Goal: Use online tool/utility: Use online tool/utility

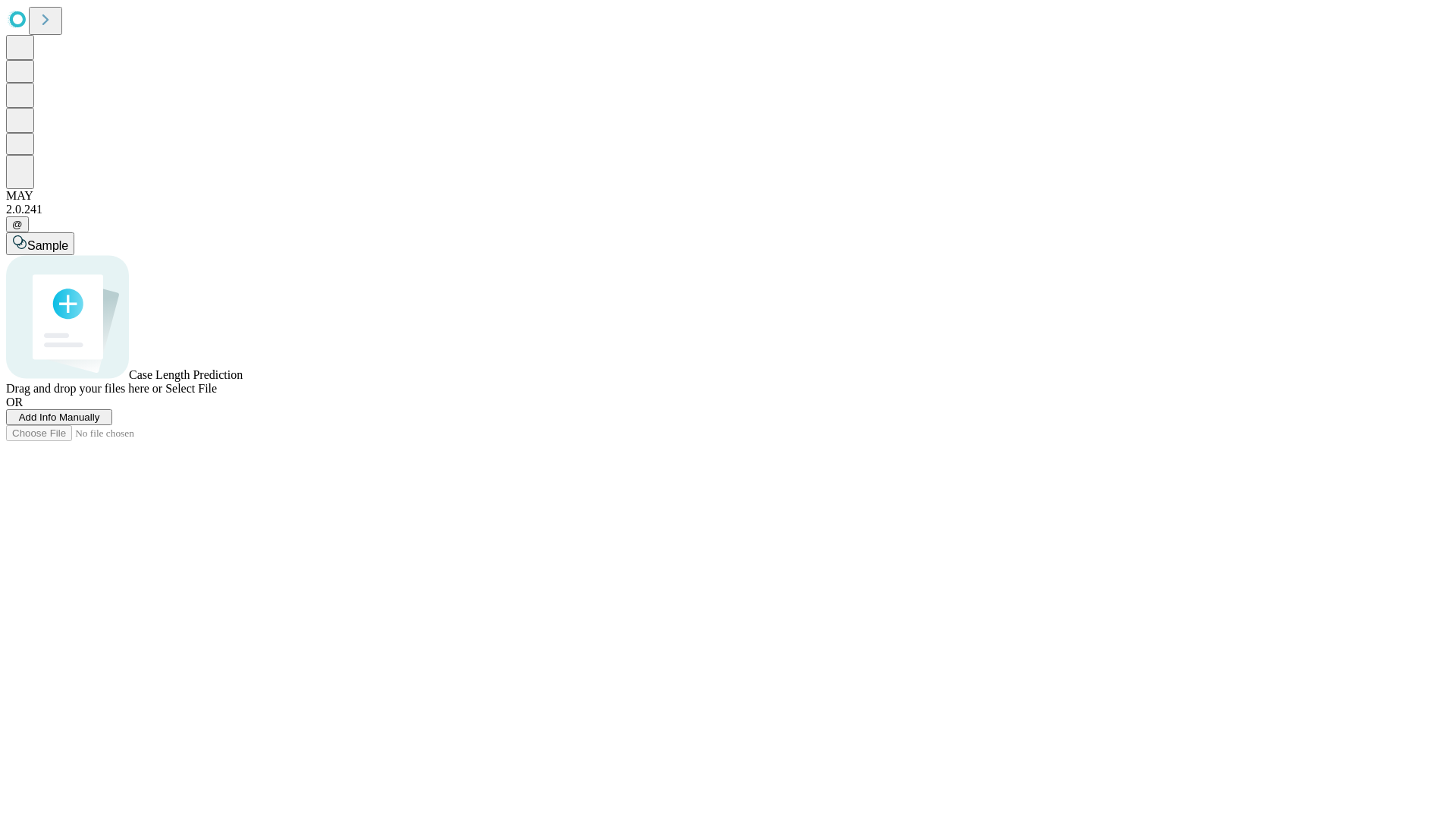
click at [100, 423] on span "Add Info Manually" at bounding box center [60, 417] width 81 height 12
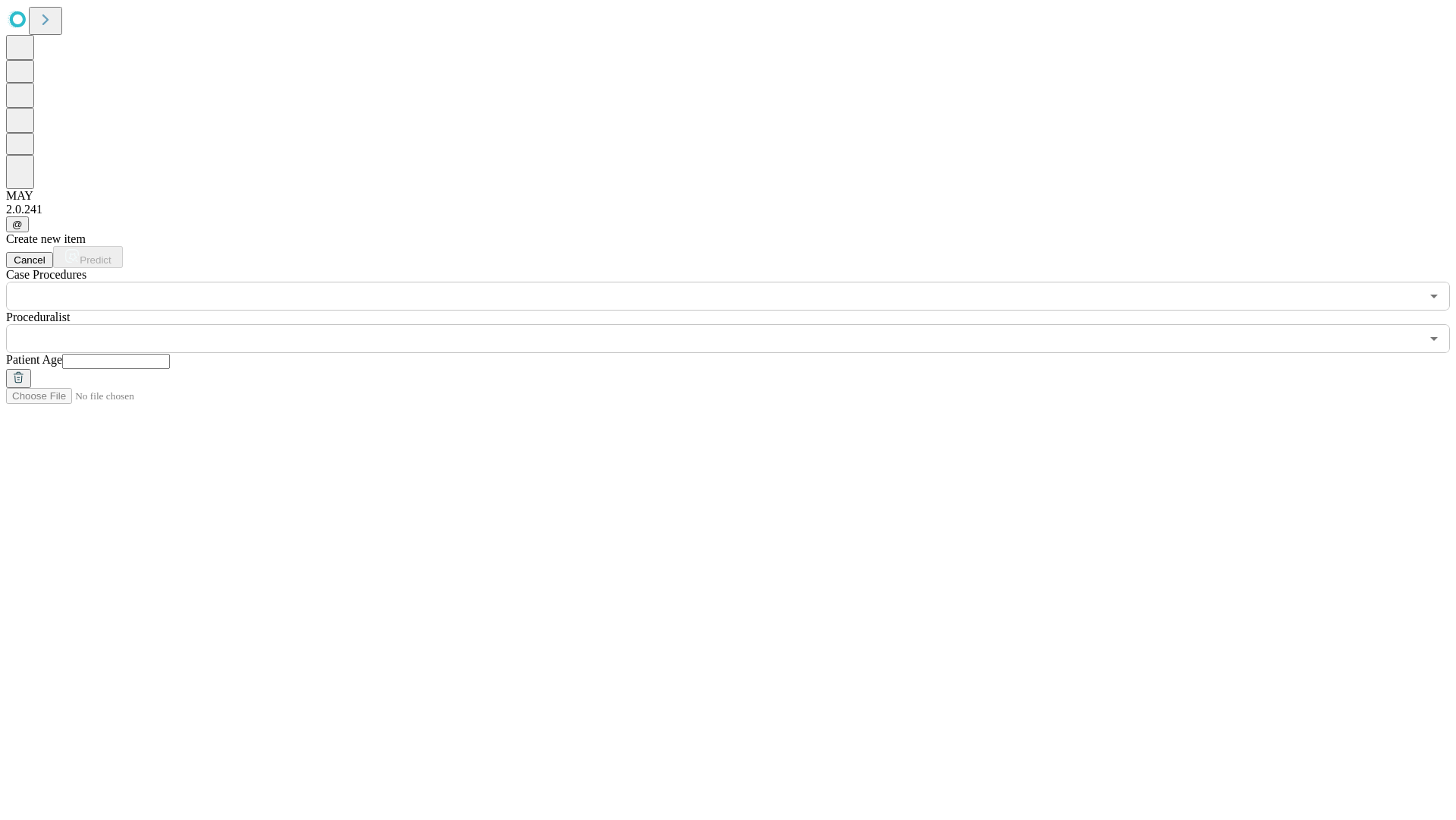
click at [170, 353] on input "text" at bounding box center [115, 361] width 108 height 16
type input "**"
click at [739, 324] on input "text" at bounding box center [713, 339] width 1414 height 29
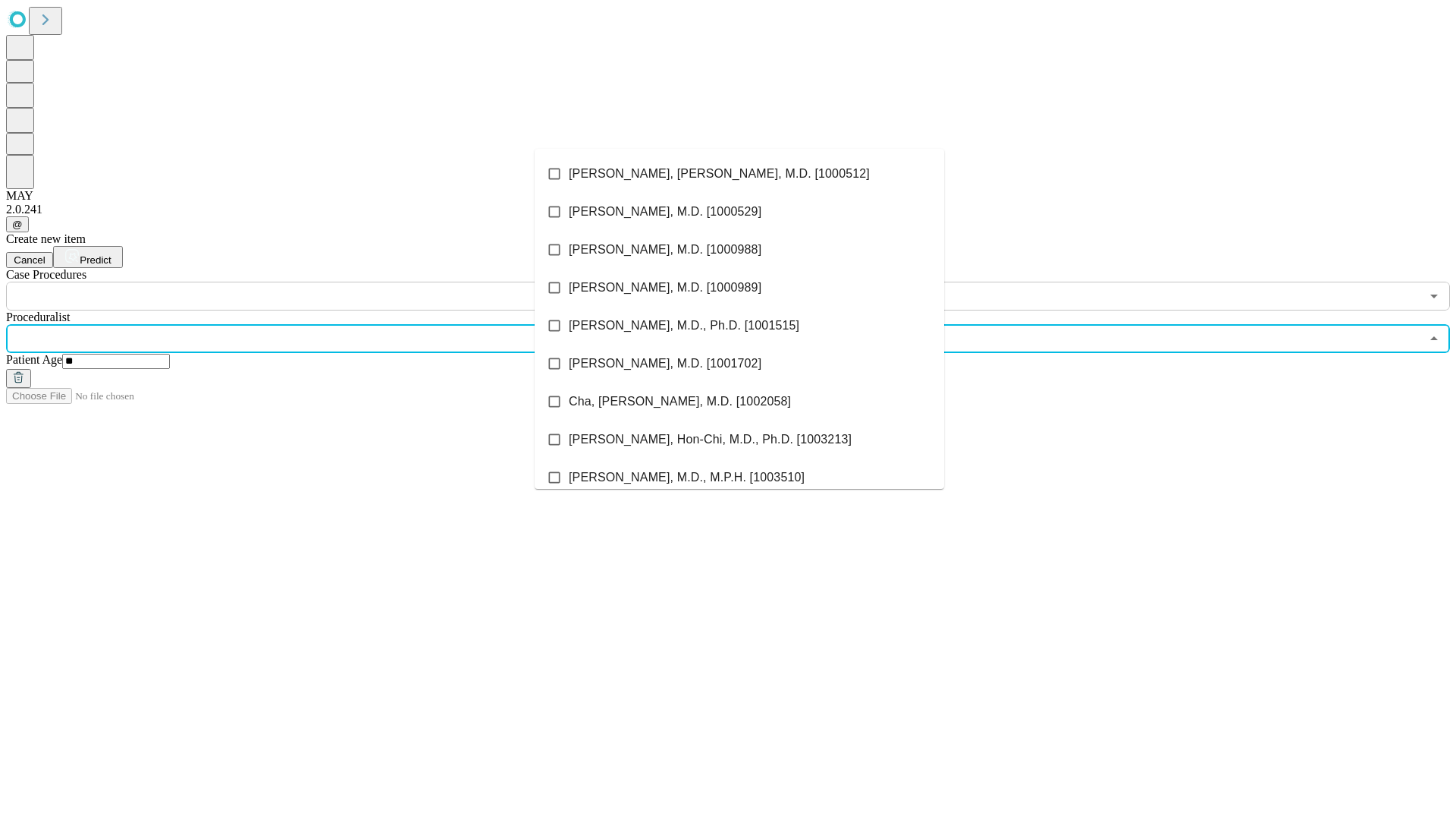
click at [739, 174] on li "[PERSON_NAME], [PERSON_NAME], M.D. [1000512]" at bounding box center [739, 174] width 409 height 38
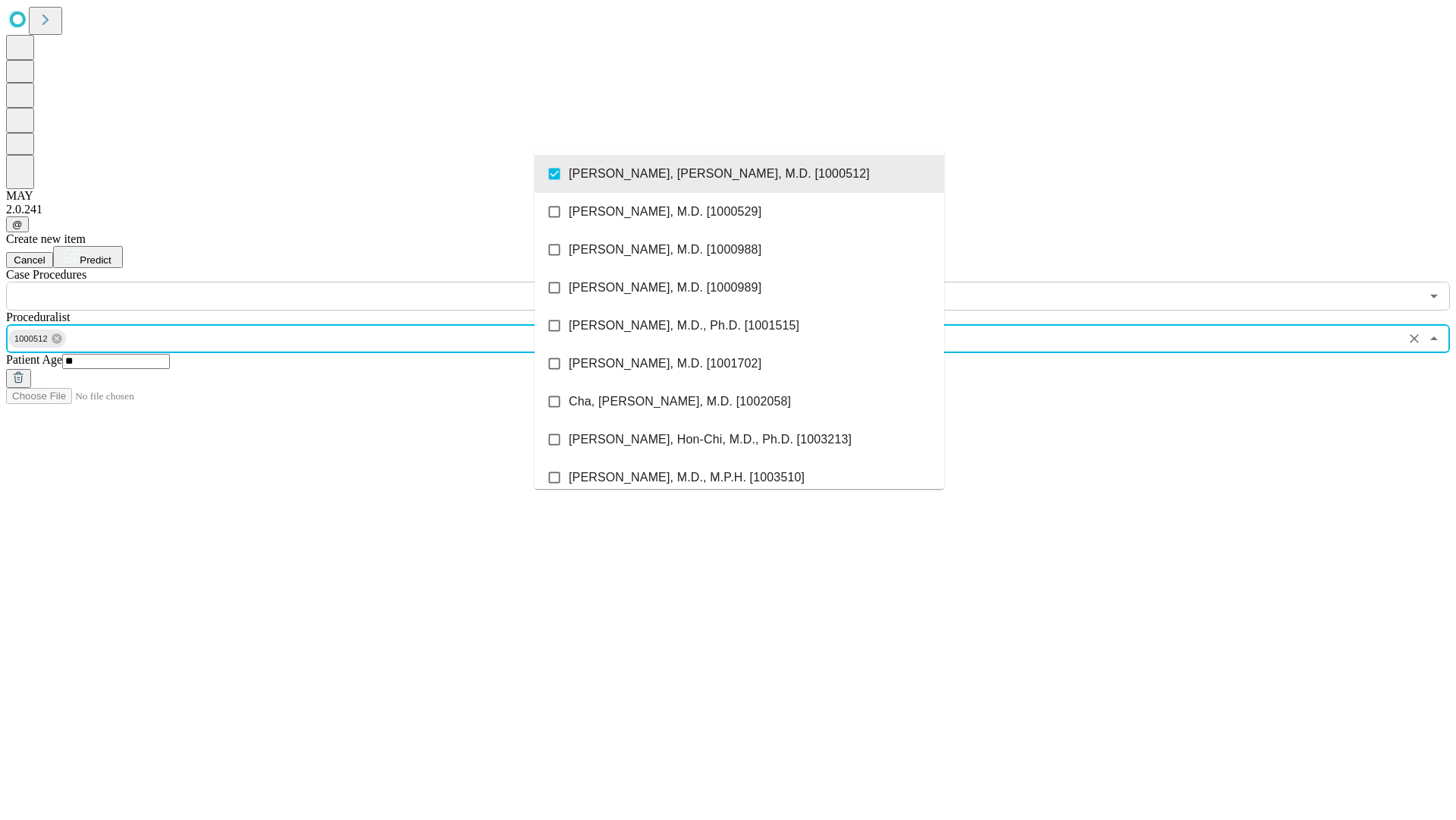
click at [318, 281] on input "text" at bounding box center [713, 296] width 1414 height 29
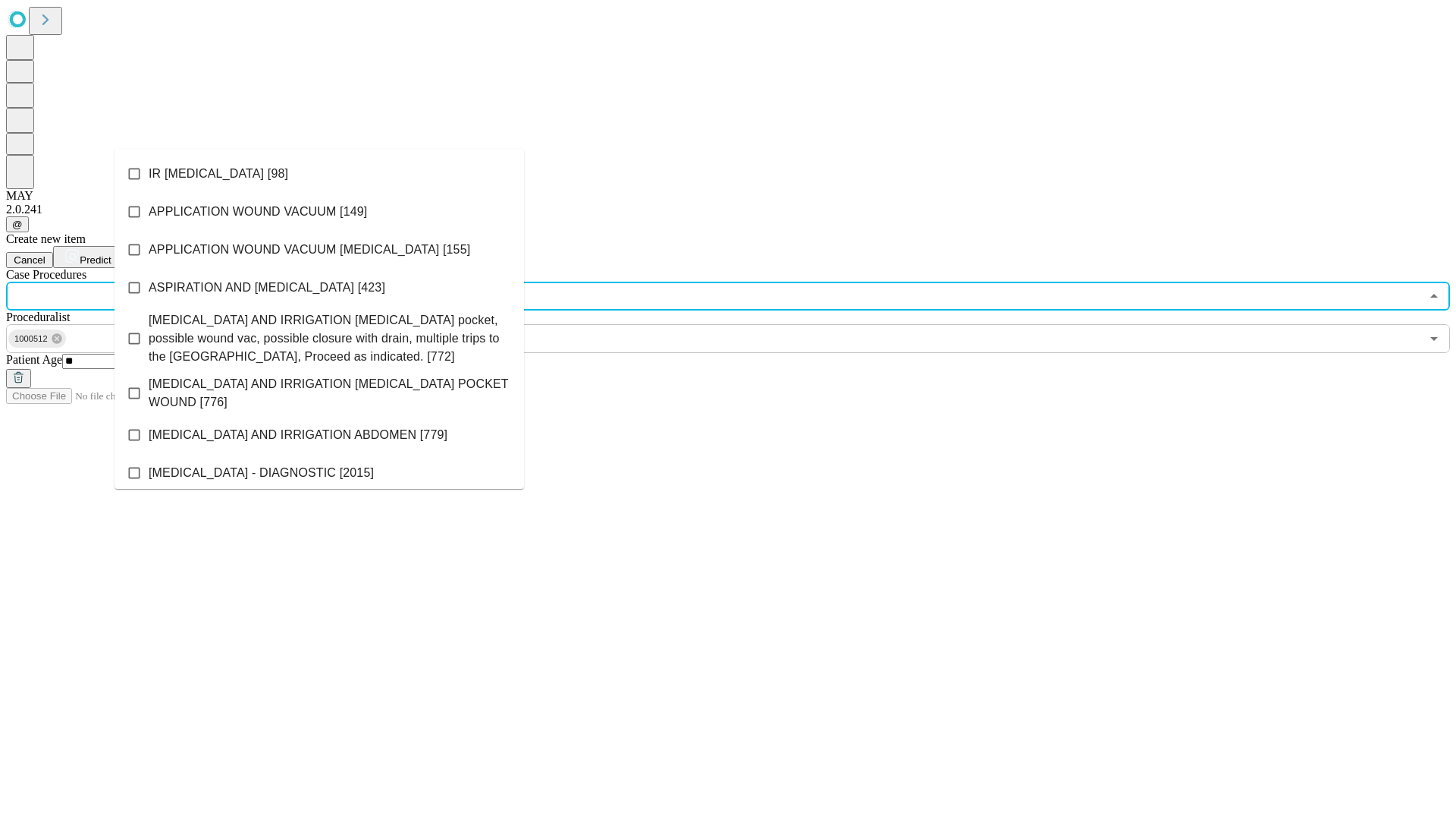
click at [319, 174] on li "IR [MEDICAL_DATA] [98]" at bounding box center [319, 174] width 409 height 38
click at [111, 254] on span "Predict" at bounding box center [95, 260] width 31 height 12
